Goal: Information Seeking & Learning: Learn about a topic

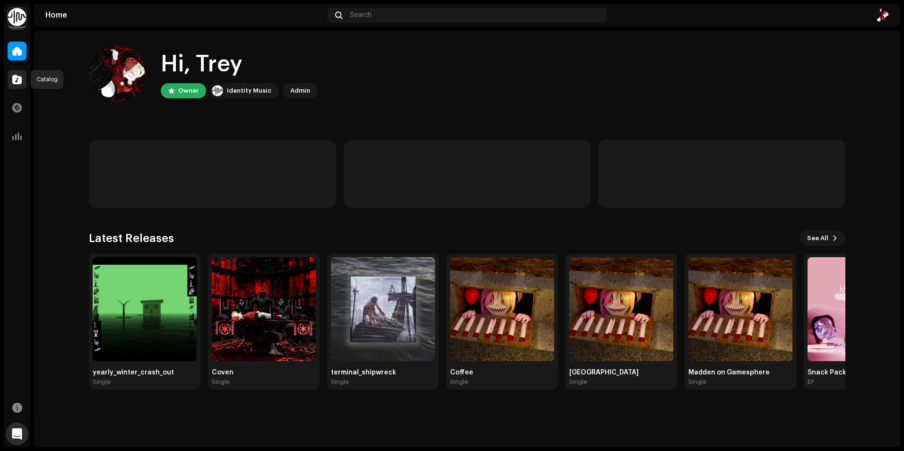
click at [25, 76] on div at bounding box center [17, 79] width 19 height 19
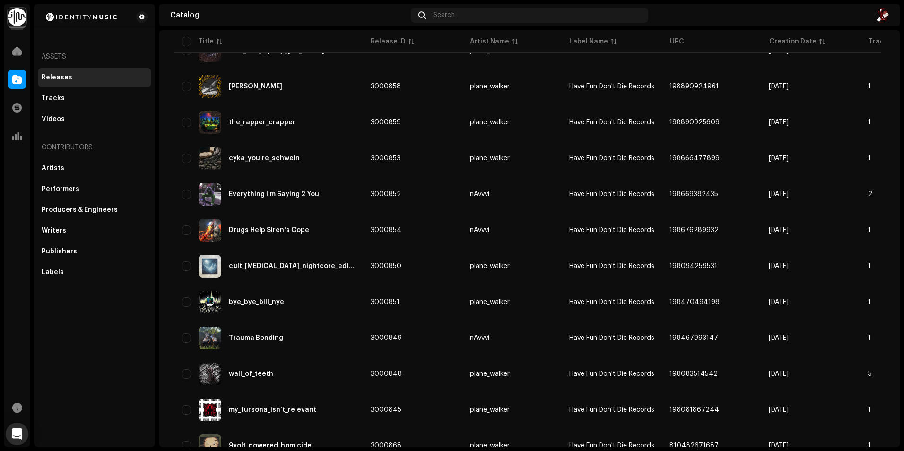
scroll to position [591, 0]
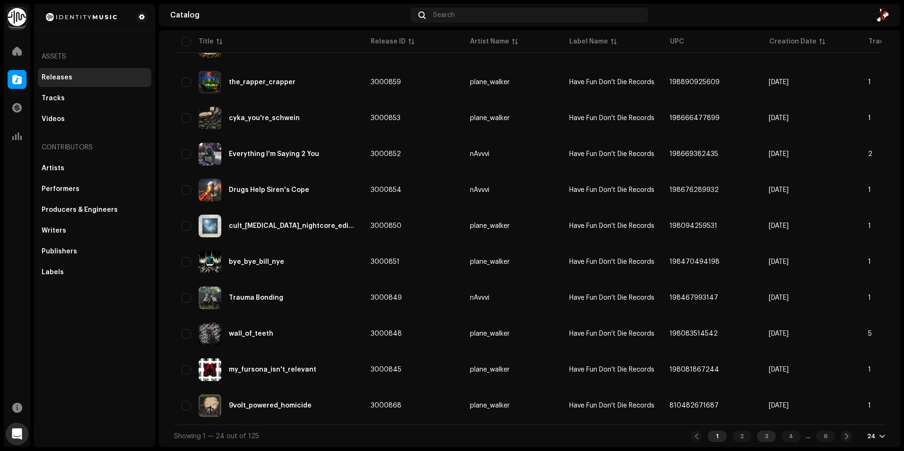
click at [757, 436] on div "3" at bounding box center [766, 436] width 19 height 11
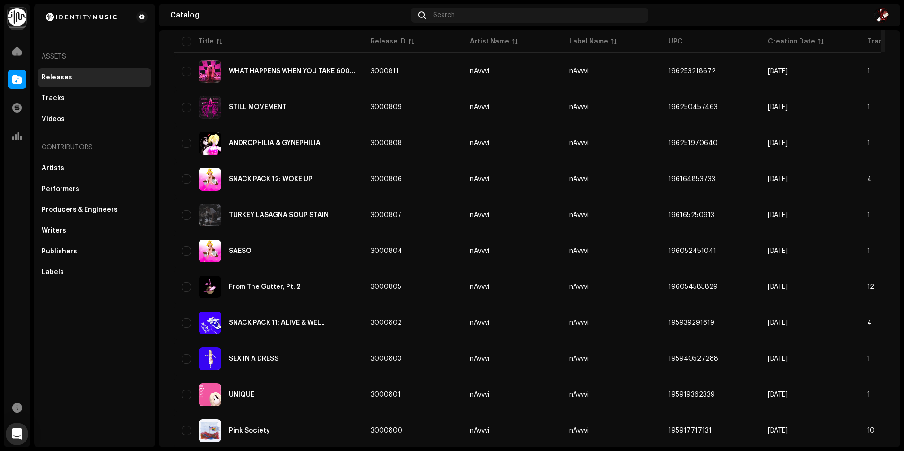
scroll to position [591, 0]
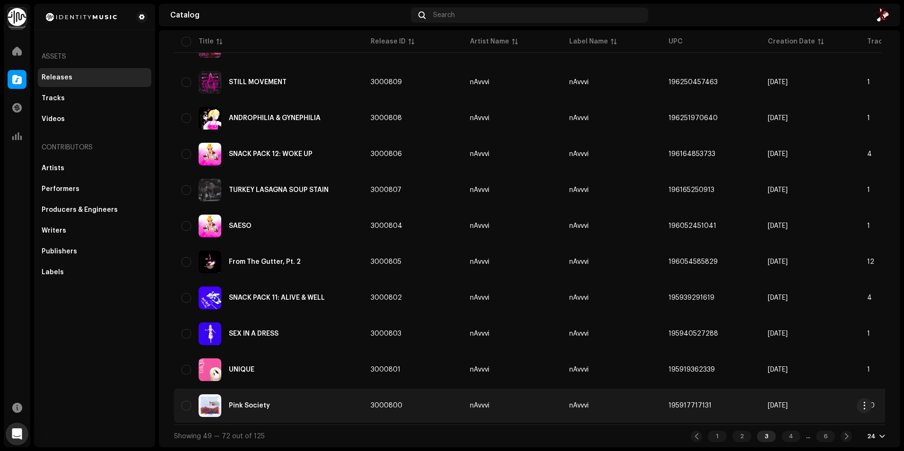
click at [254, 402] on div "Pink Society" at bounding box center [249, 405] width 41 height 7
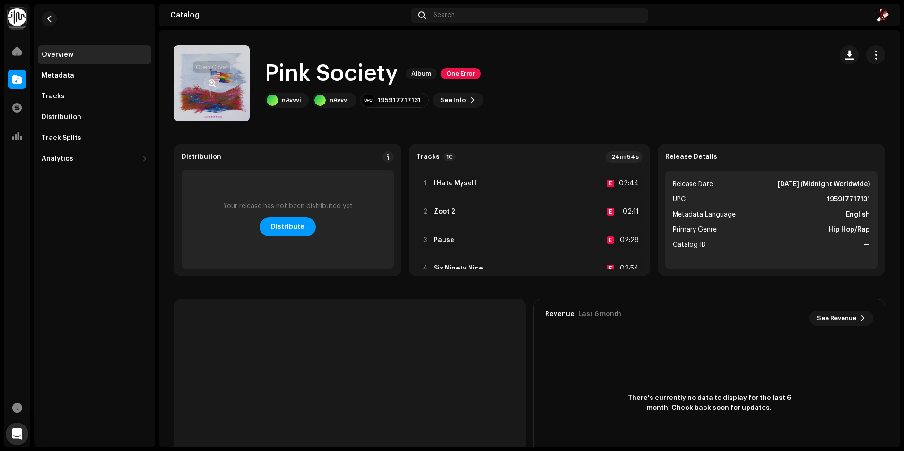
click at [217, 83] on button "button" at bounding box center [211, 83] width 15 height 15
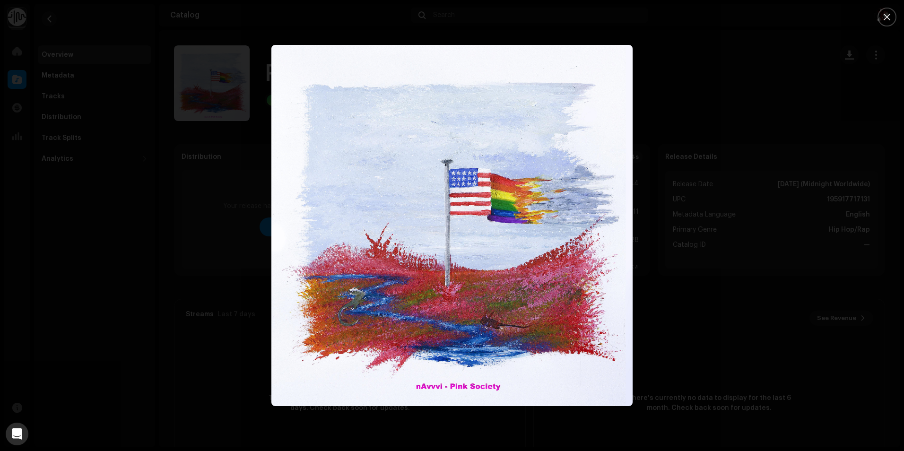
click at [200, 243] on div at bounding box center [452, 225] width 904 height 451
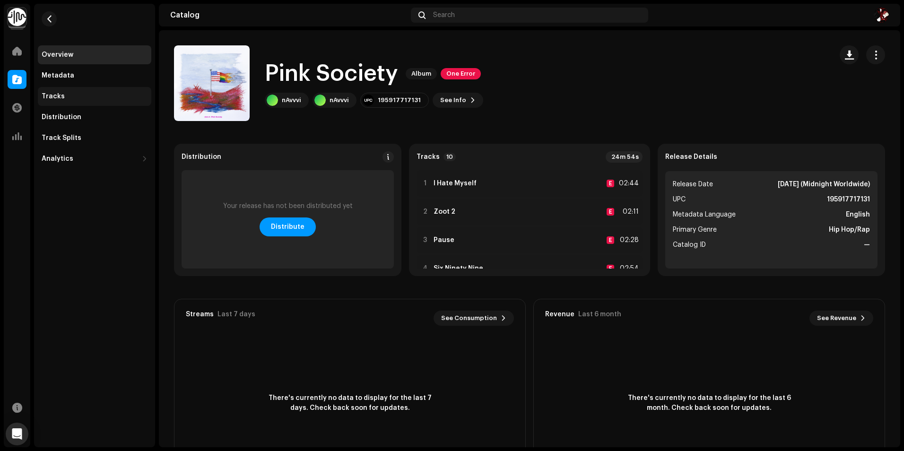
click at [59, 95] on div "Tracks" at bounding box center [53, 97] width 23 height 8
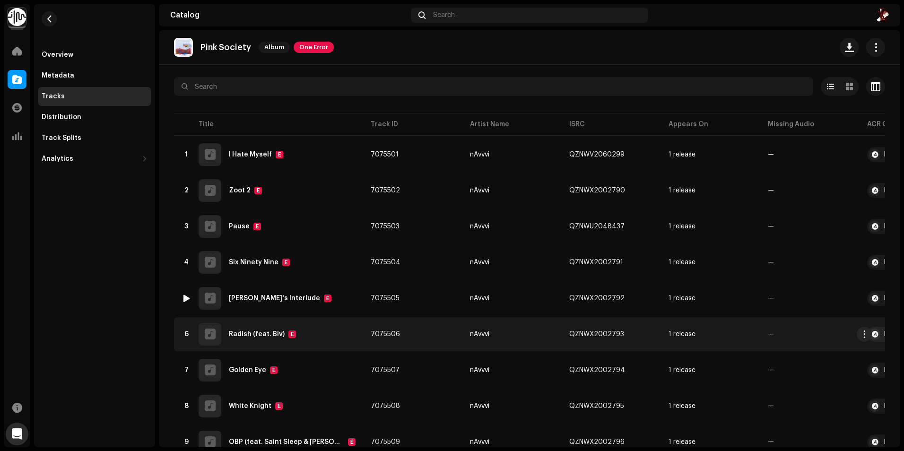
scroll to position [28, 0]
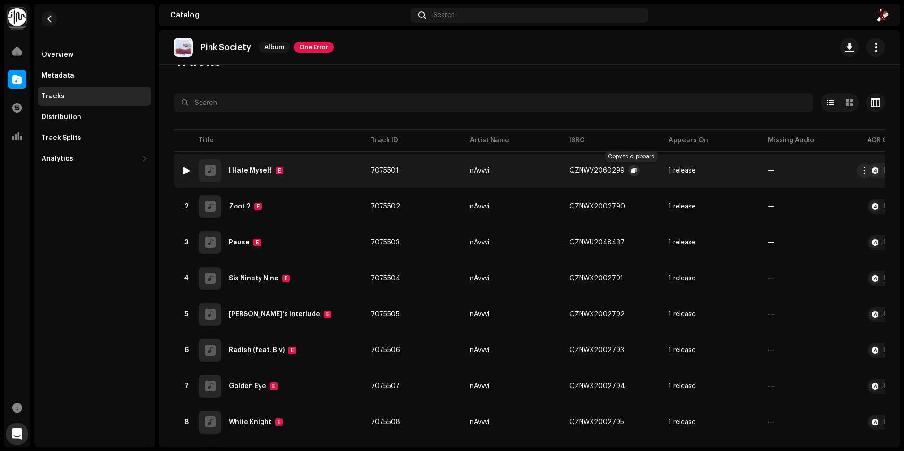
click at [631, 169] on span "button" at bounding box center [634, 171] width 6 height 8
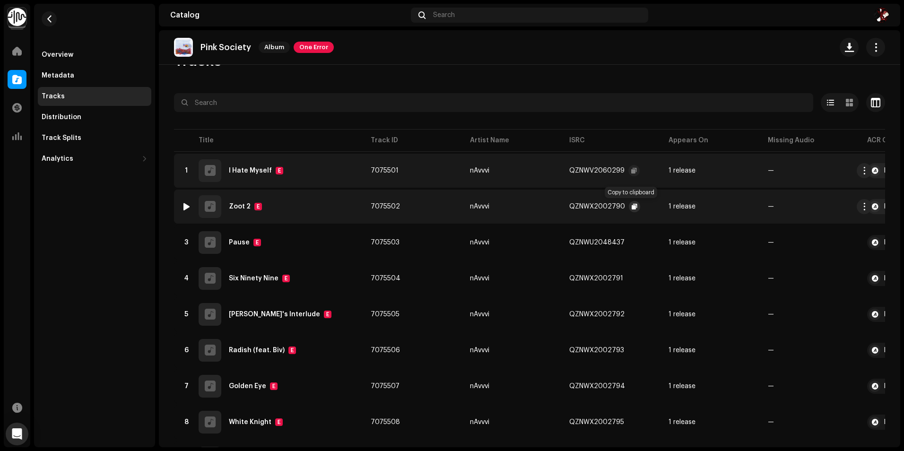
click at [631, 208] on span "button" at bounding box center [634, 207] width 6 height 8
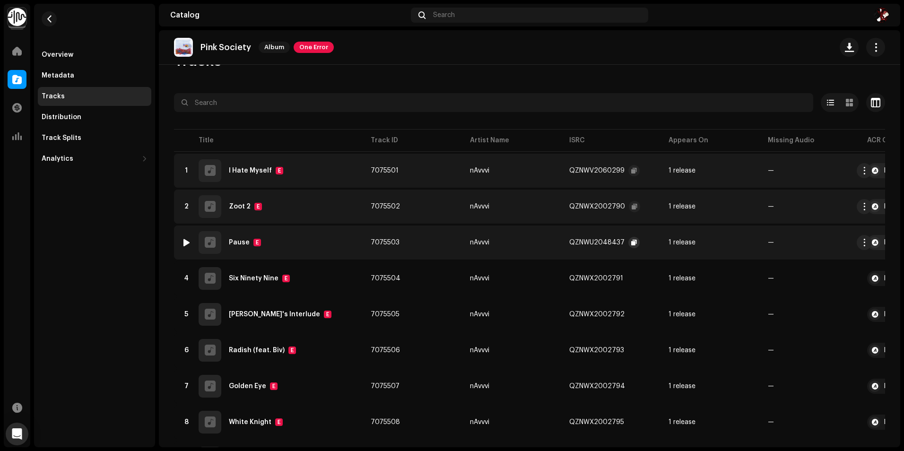
click at [633, 242] on span "button" at bounding box center [634, 243] width 6 height 8
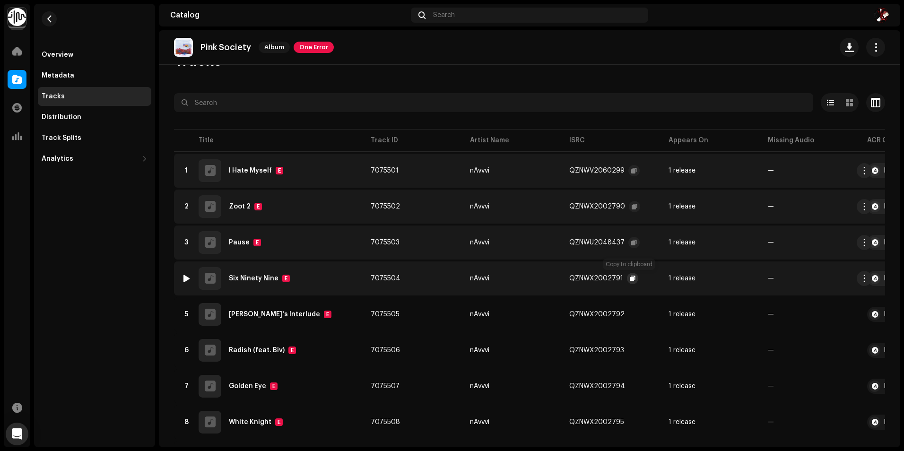
click at [631, 277] on span "button" at bounding box center [633, 279] width 6 height 8
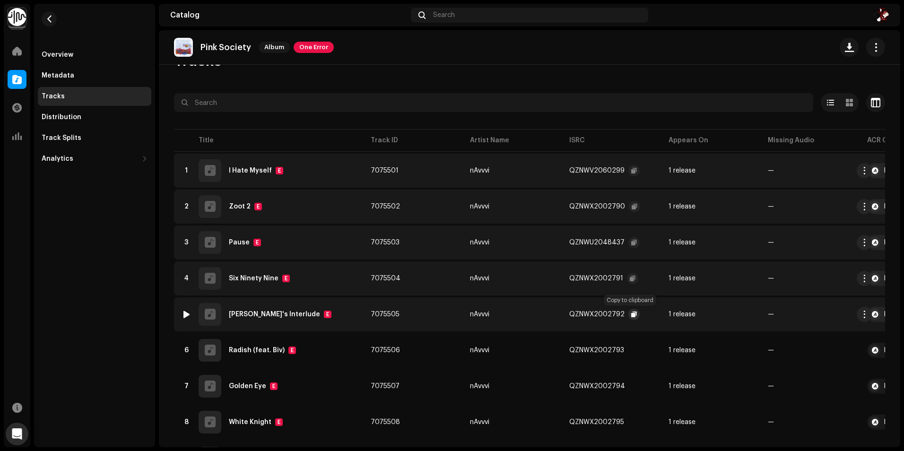
click at [633, 315] on button "button" at bounding box center [633, 314] width 11 height 11
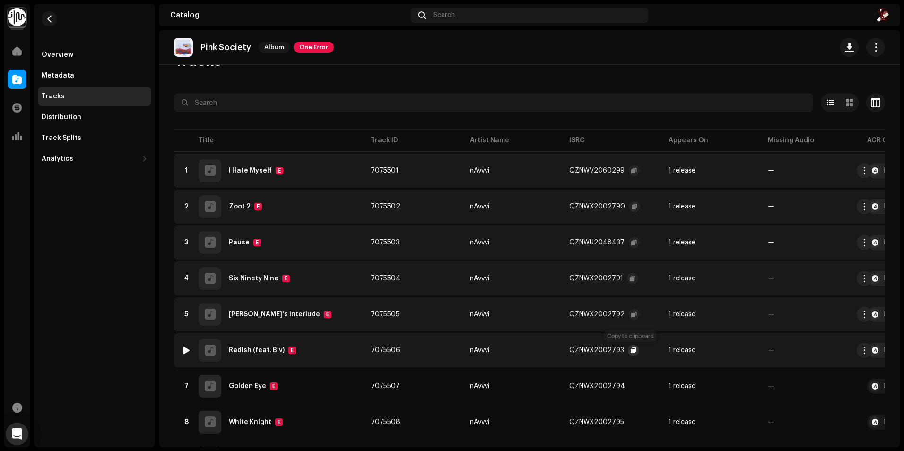
click at [633, 351] on span "button" at bounding box center [634, 350] width 6 height 8
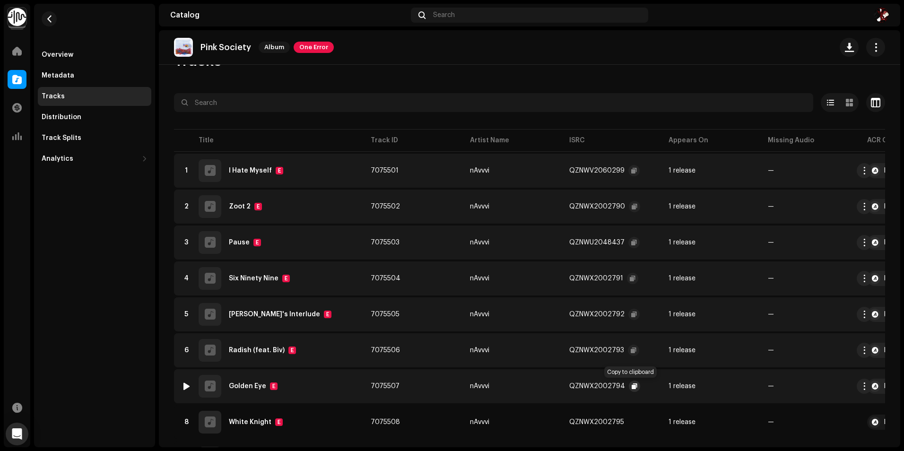
click at [631, 387] on span "button" at bounding box center [634, 386] width 6 height 8
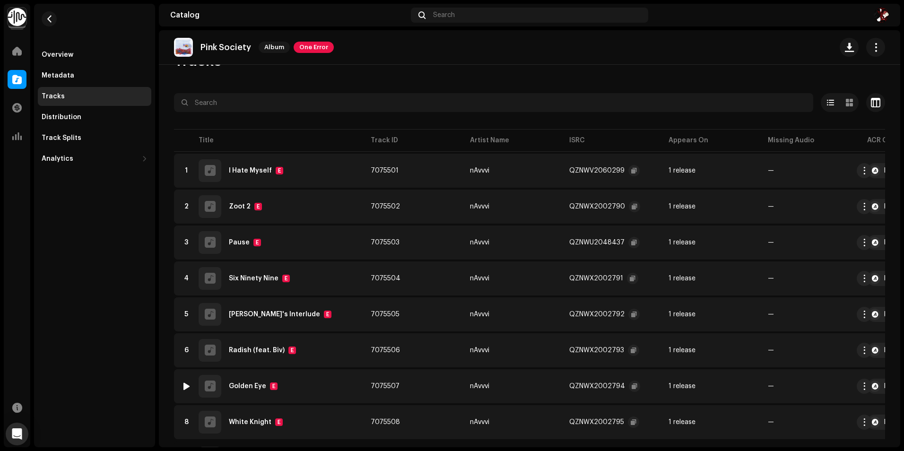
scroll to position [76, 0]
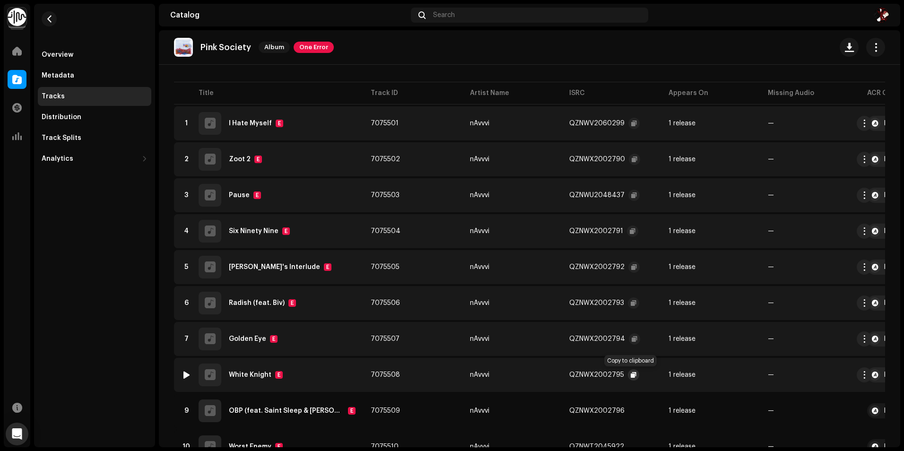
click at [628, 374] on button "button" at bounding box center [633, 374] width 11 height 11
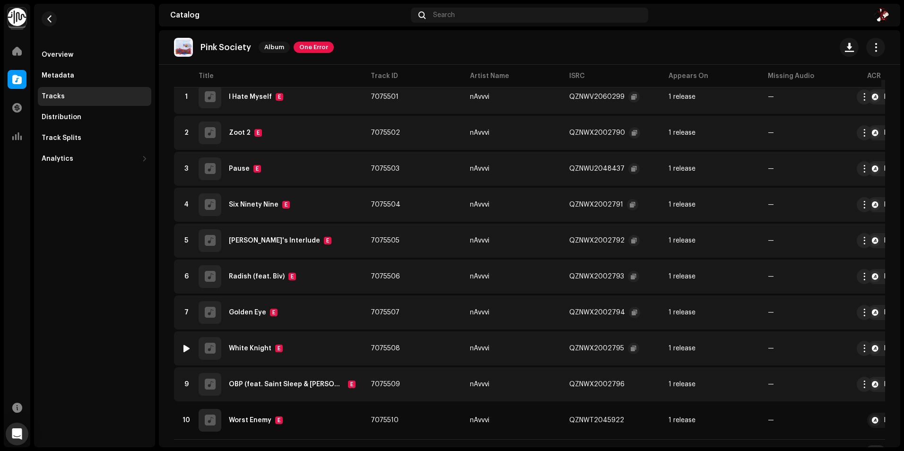
scroll to position [121, 0]
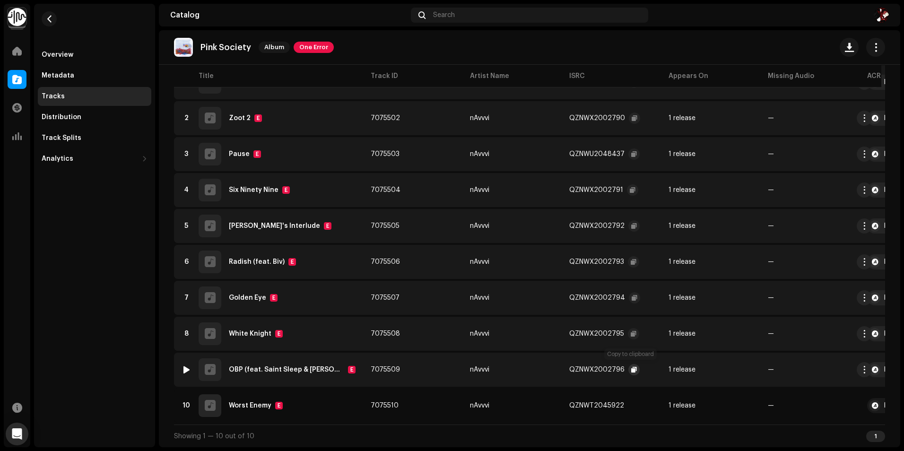
click at [634, 368] on button "button" at bounding box center [633, 369] width 11 height 11
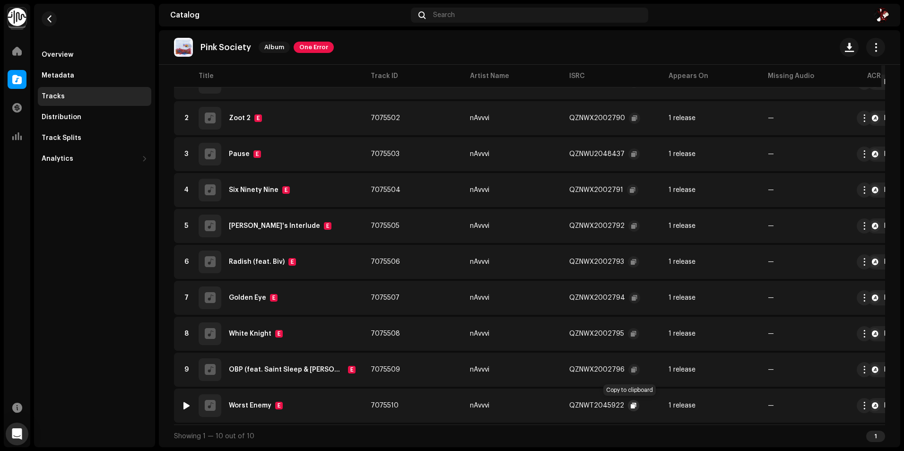
click at [631, 406] on span "button" at bounding box center [634, 406] width 6 height 8
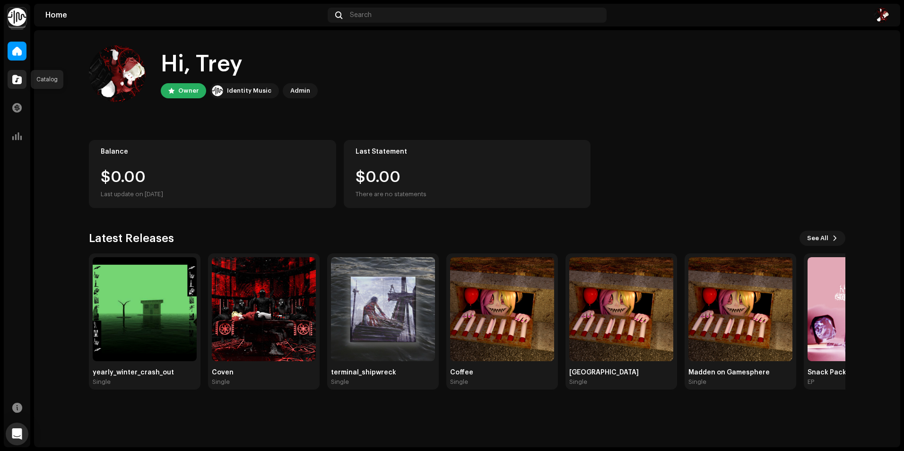
click at [16, 74] on div at bounding box center [17, 79] width 19 height 19
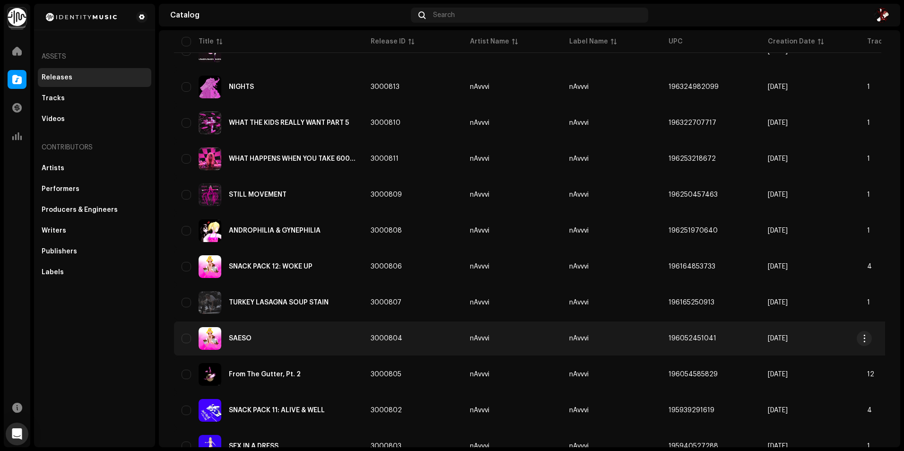
scroll to position [355, 0]
